Goal: Task Accomplishment & Management: Use online tool/utility

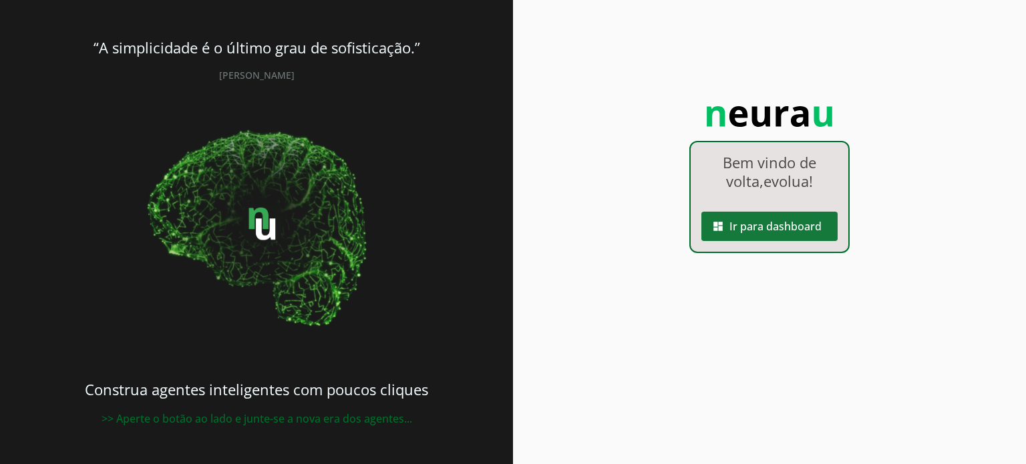
click at [765, 222] on span at bounding box center [770, 226] width 136 height 32
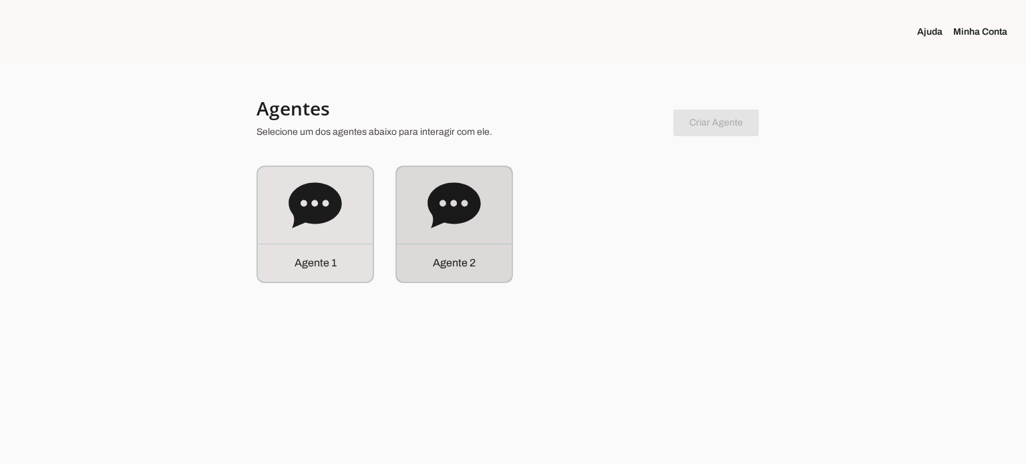
click at [462, 205] on icon at bounding box center [454, 205] width 53 height 53
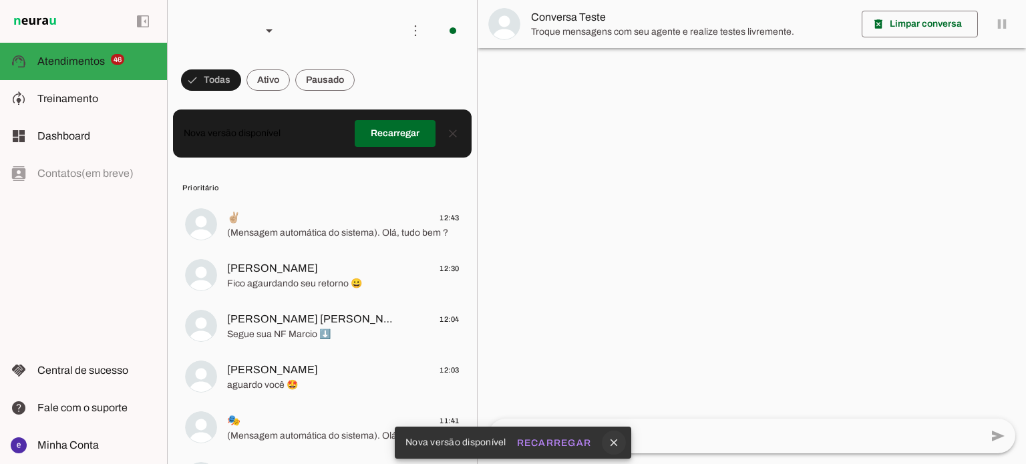
click at [611, 441] on icon "close" at bounding box center [614, 443] width 12 height 12
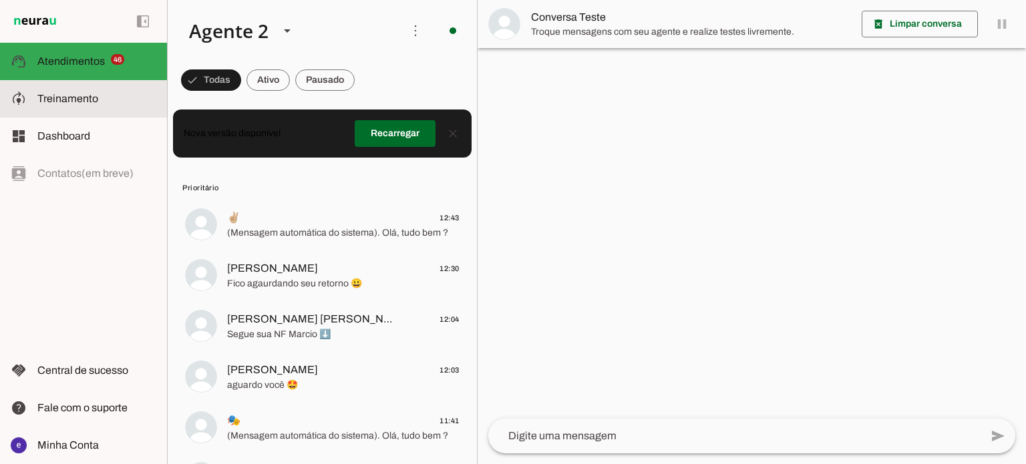
click at [111, 107] on md-item "model_training Treinamento Treinamento" at bounding box center [83, 98] width 167 height 37
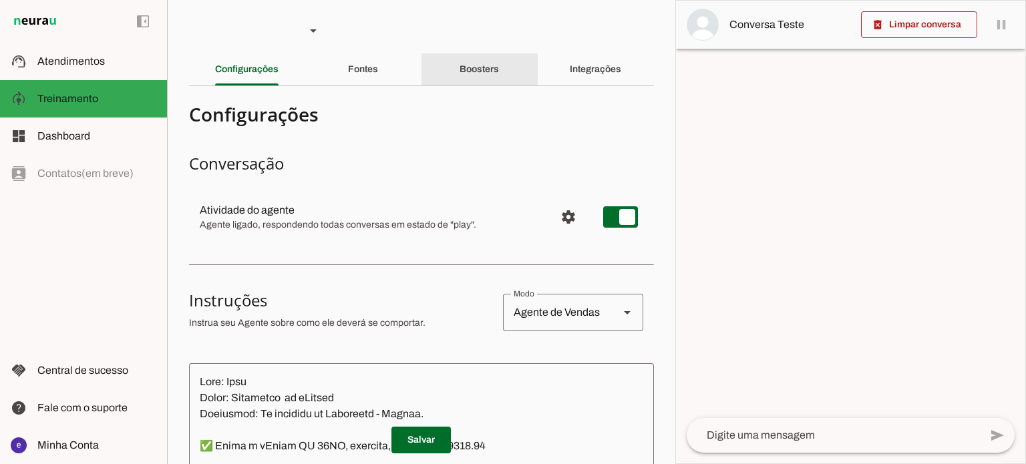
click at [494, 73] on div "Boosters" at bounding box center [479, 69] width 39 height 32
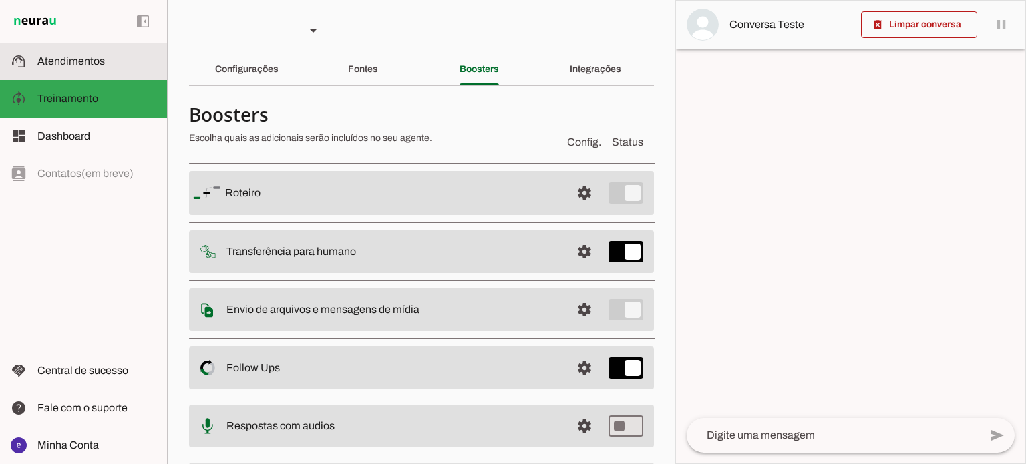
click at [142, 54] on slot at bounding box center [96, 61] width 119 height 16
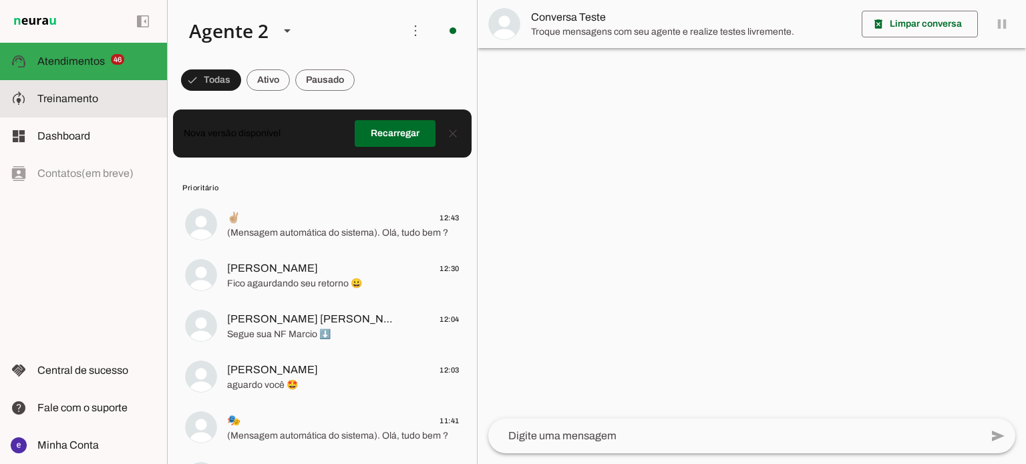
click at [114, 84] on md-item "model_training Treinamento Treinamento" at bounding box center [83, 98] width 167 height 37
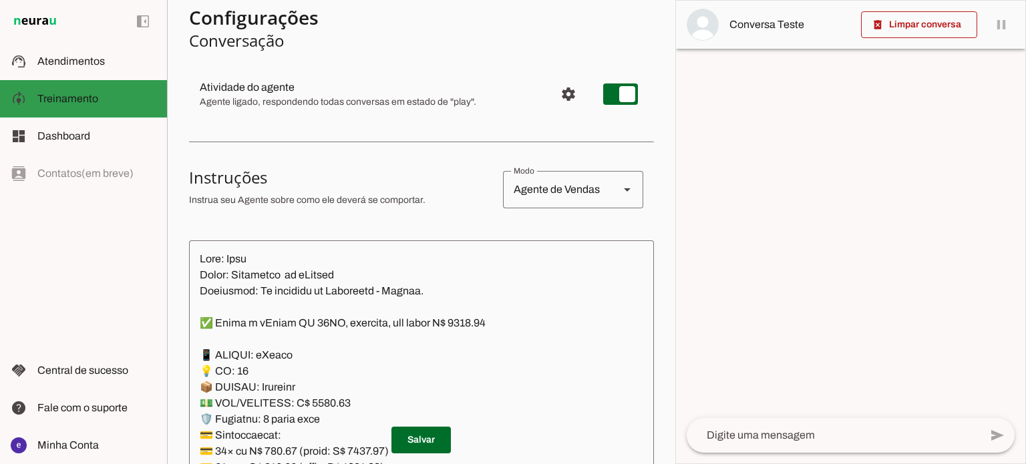
click at [91, 108] on md-item "model_training Treinamento Treinamento" at bounding box center [83, 98] width 167 height 37
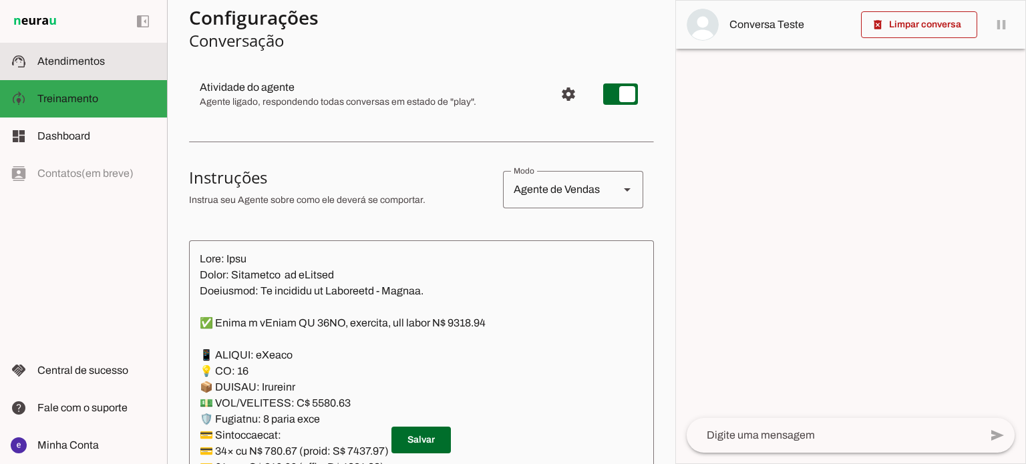
click at [113, 69] on slot at bounding box center [96, 61] width 119 height 16
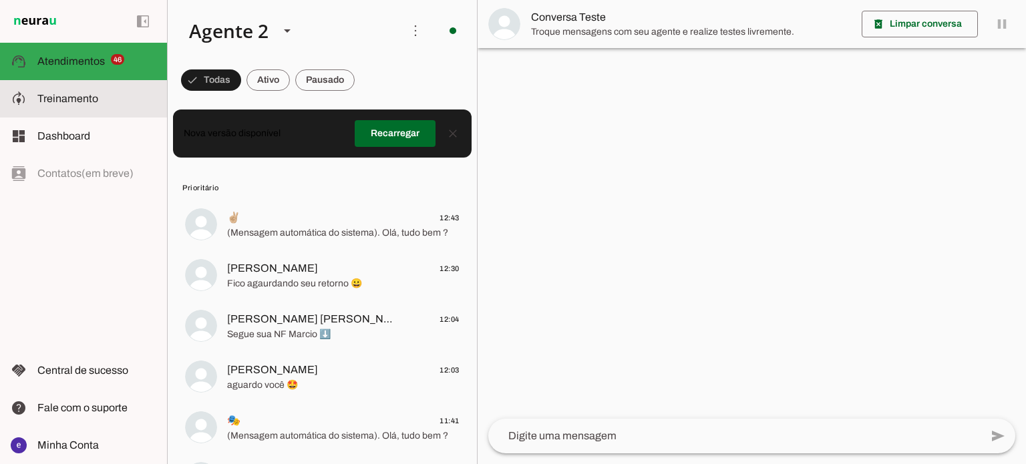
click at [94, 104] on span "Treinamento" at bounding box center [67, 98] width 61 height 11
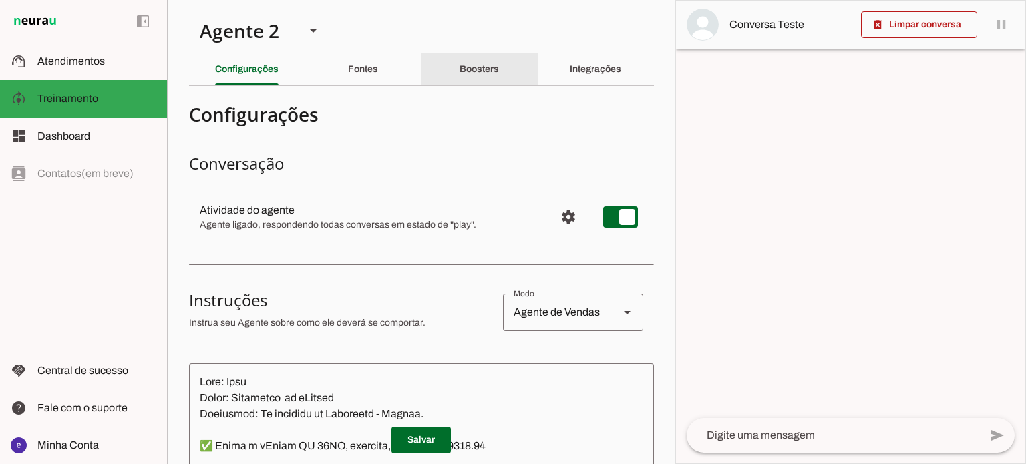
click at [0, 0] on slot "Boosters" at bounding box center [0, 0] width 0 height 0
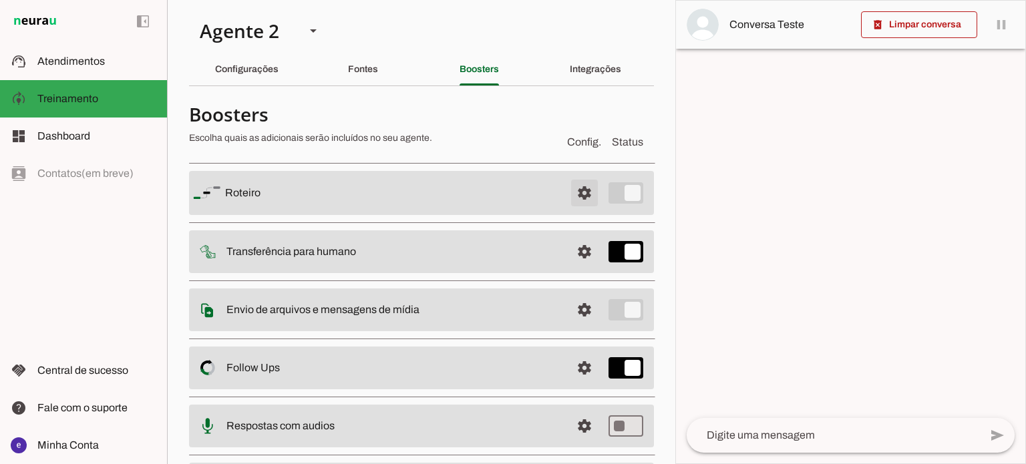
click at [577, 191] on span at bounding box center [585, 193] width 32 height 32
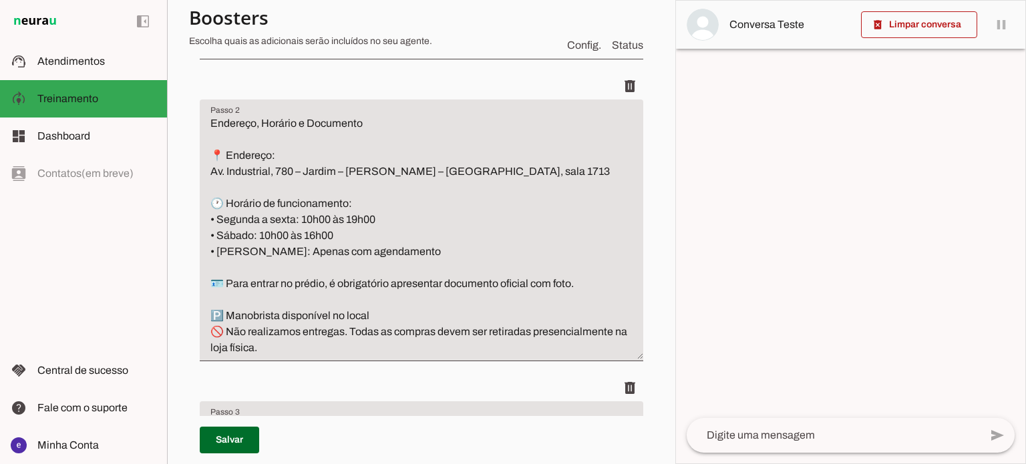
scroll to position [516, 0]
click at [96, 63] on span "Atendimentos" at bounding box center [70, 60] width 67 height 11
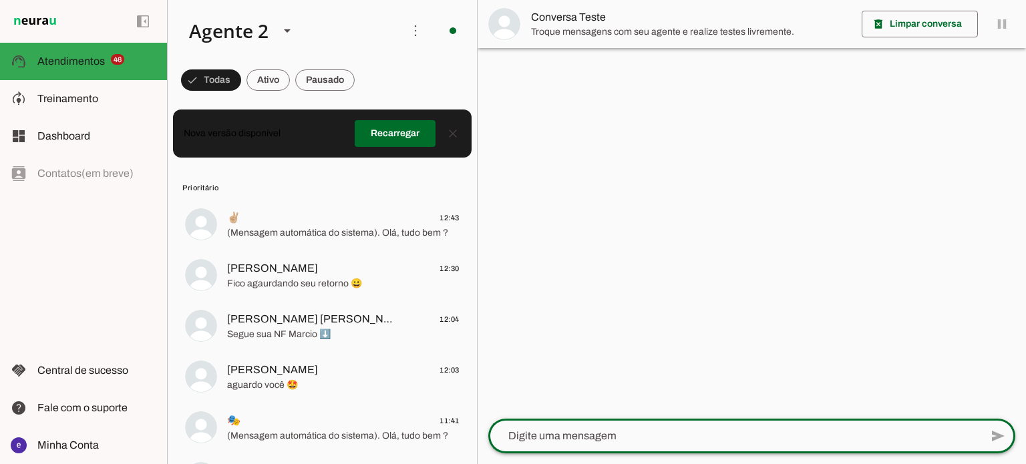
click at [603, 436] on textarea at bounding box center [734, 436] width 492 height 16
type textarea "Oie"
click at [603, 436] on textarea "Oie" at bounding box center [734, 436] width 492 height 16
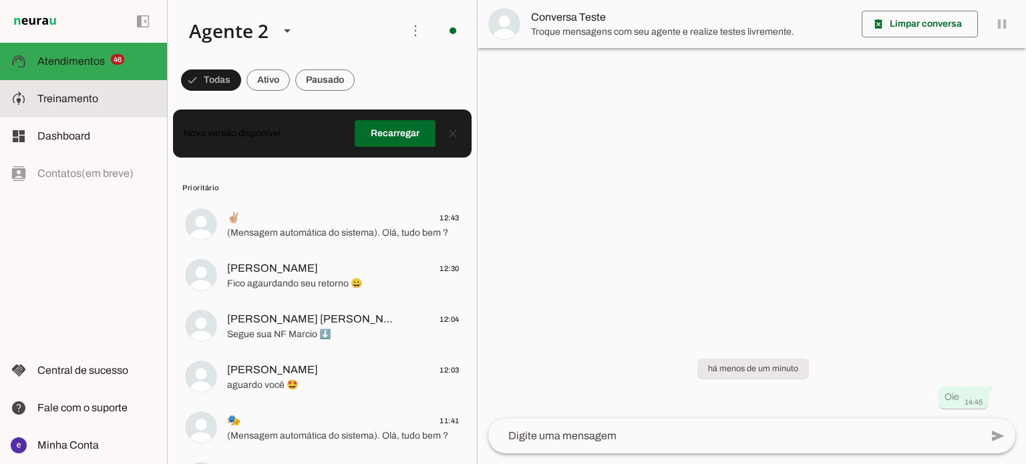
click at [129, 85] on md-item "model_training Treinamento Treinamento" at bounding box center [83, 98] width 167 height 37
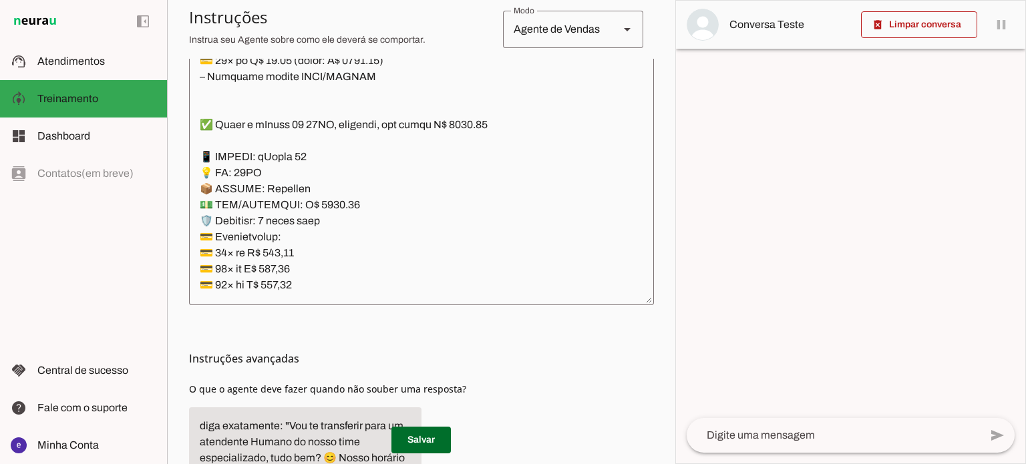
scroll to position [409, 0]
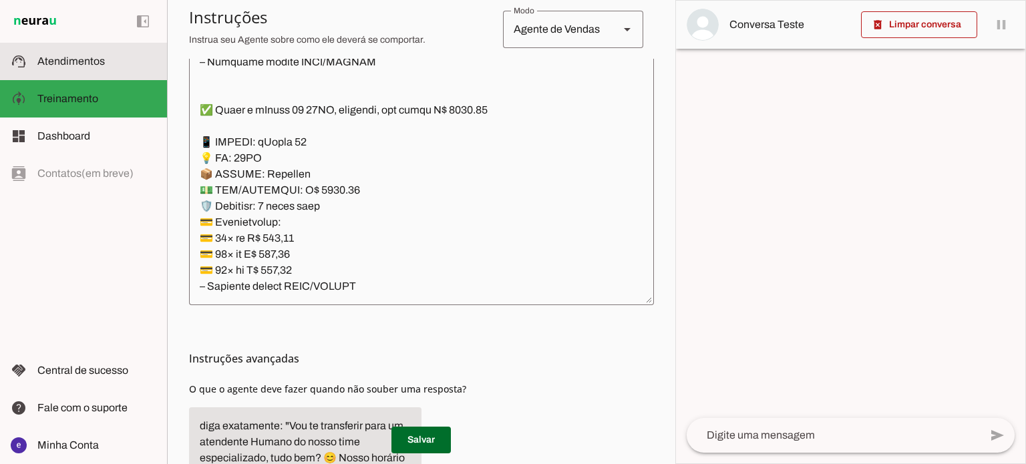
click at [112, 50] on md-item "support_agent Atendimentos Atendimentos" at bounding box center [83, 61] width 167 height 37
